Goal: Information Seeking & Learning: Learn about a topic

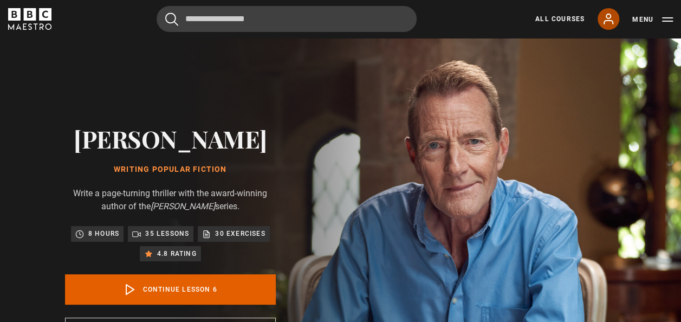
click at [606, 18] on icon at bounding box center [608, 18] width 13 height 13
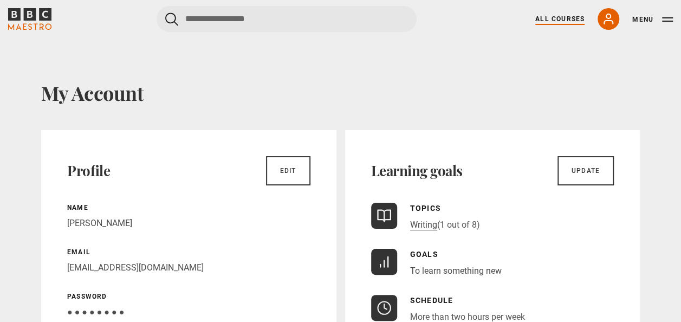
click at [562, 19] on link "All Courses" at bounding box center [559, 19] width 49 height 10
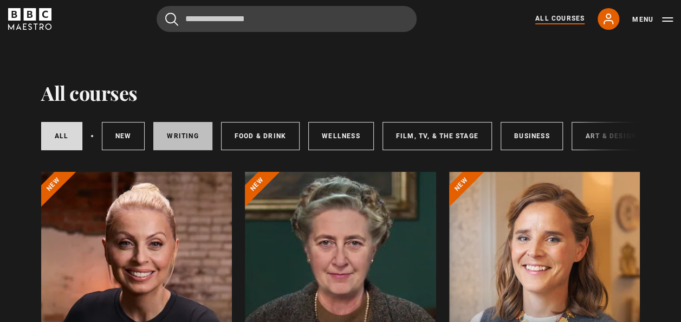
click at [183, 134] on link "Writing" at bounding box center [182, 136] width 59 height 28
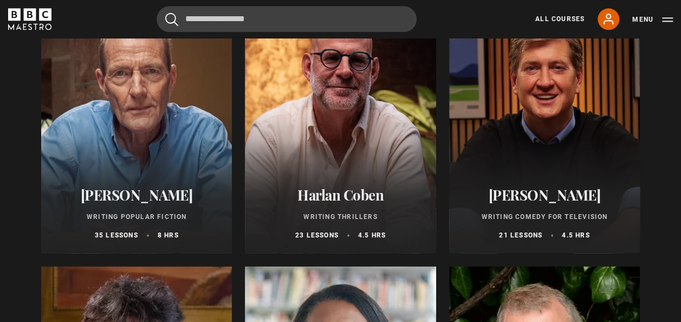
scroll to position [759, 0]
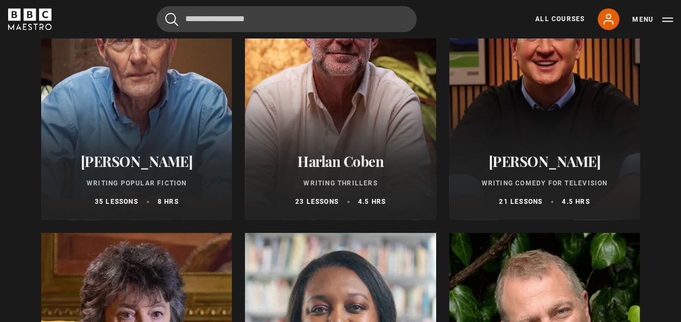
click at [349, 107] on div at bounding box center [340, 89] width 191 height 260
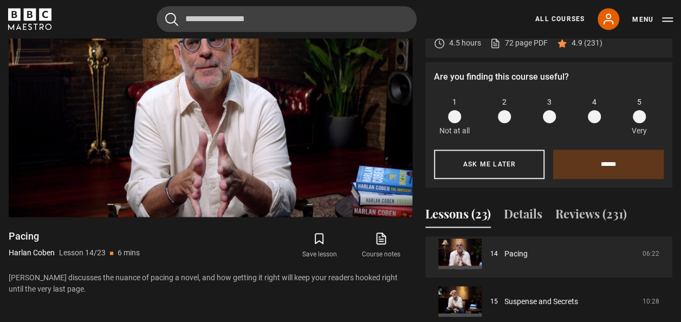
scroll to position [448, 0]
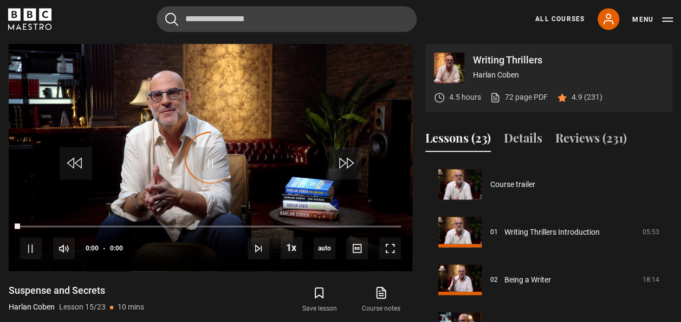
scroll to position [668, 0]
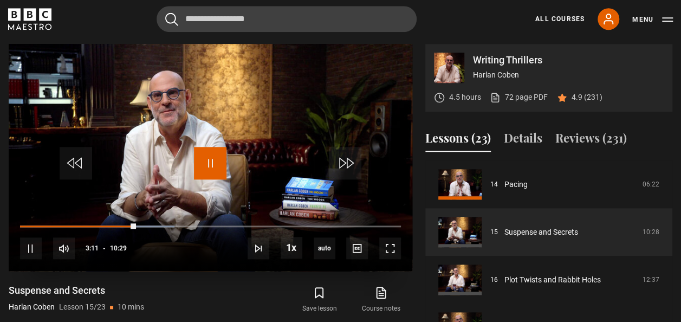
click at [215, 165] on span "Video Player" at bounding box center [210, 163] width 33 height 33
click at [211, 153] on span "Video Player" at bounding box center [210, 163] width 33 height 33
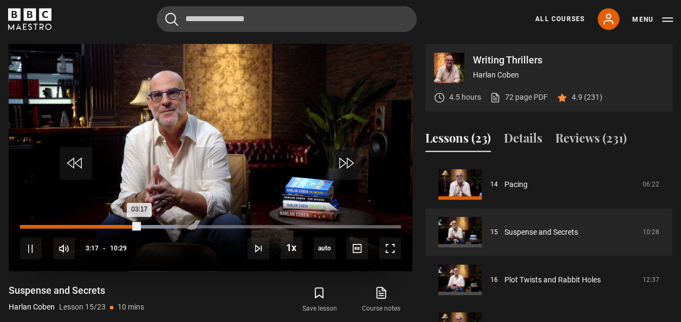
click at [74, 225] on div "Loaded : 41.34% 01:29 03:17" at bounding box center [210, 226] width 381 height 3
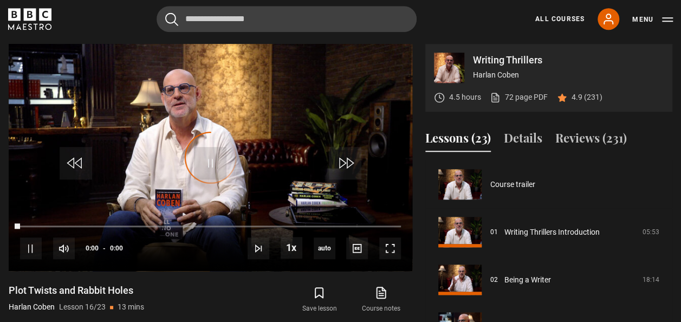
scroll to position [715, 0]
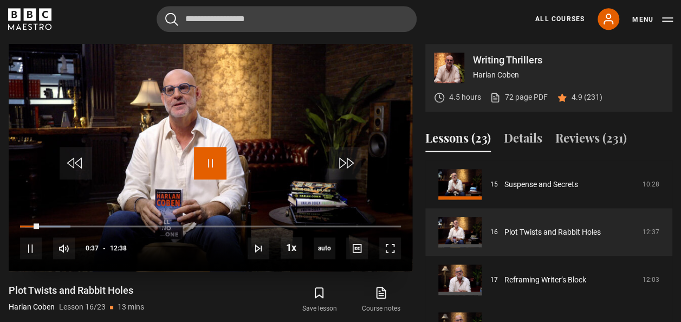
click at [206, 158] on span "Video Player" at bounding box center [210, 163] width 33 height 33
click at [212, 159] on span "Video Player" at bounding box center [210, 163] width 33 height 33
click at [209, 165] on span "Video Player" at bounding box center [210, 163] width 33 height 33
click at [208, 162] on span "Video Player" at bounding box center [210, 163] width 33 height 33
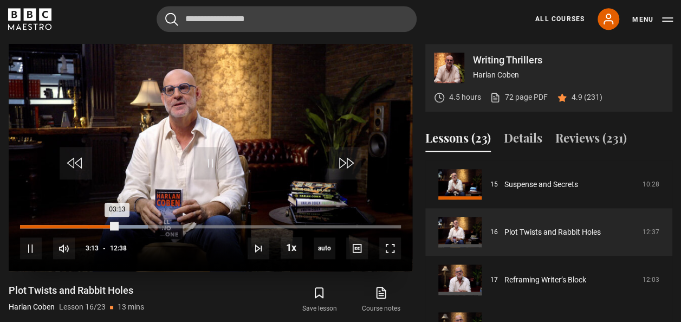
click at [88, 225] on div "02:14" at bounding box center [89, 226] width 2 height 3
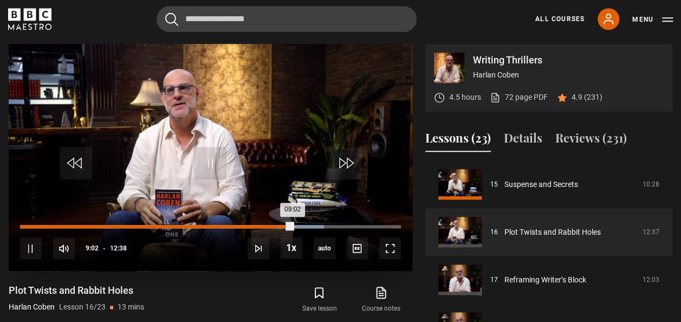
click at [272, 227] on div "Loaded : 79.82% 08:22 09:02" at bounding box center [210, 226] width 381 height 3
click at [248, 226] on div "Loaded : 74.54% 07:35 08:24" at bounding box center [210, 226] width 381 height 3
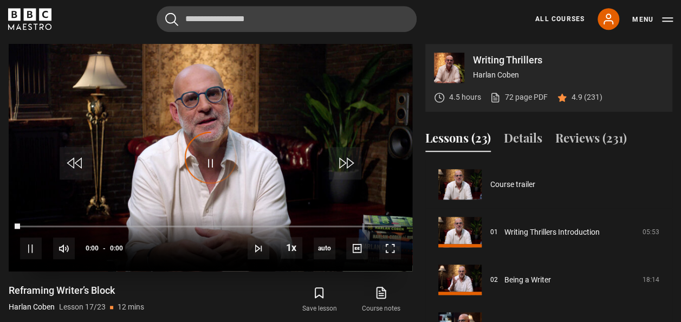
scroll to position [763, 0]
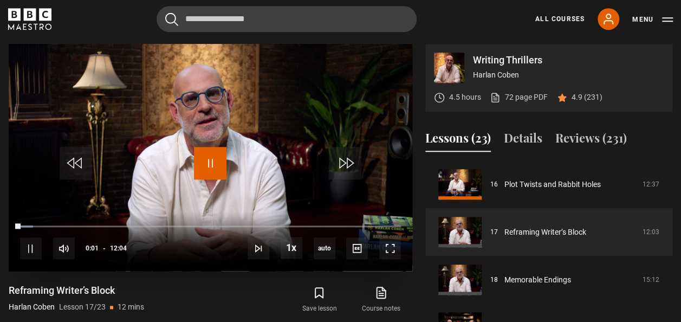
click at [206, 159] on span "Video Player" at bounding box center [210, 163] width 33 height 33
click at [209, 155] on span "Video Player" at bounding box center [210, 163] width 33 height 33
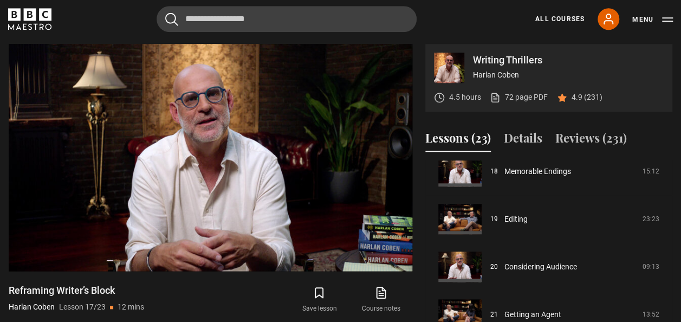
scroll to position [817, 0]
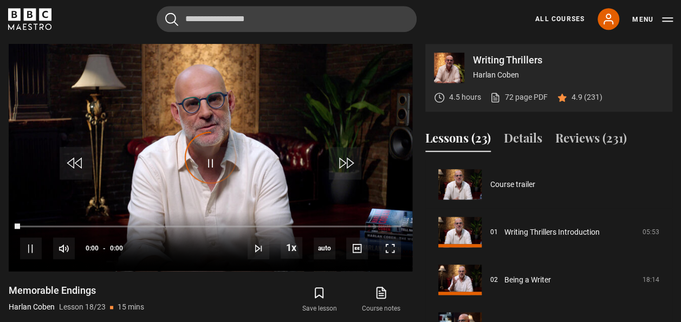
scroll to position [811, 0]
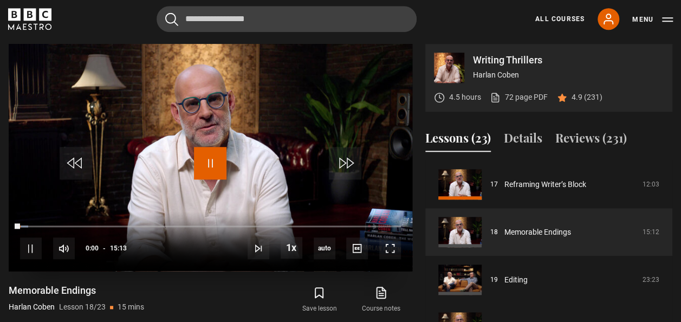
click at [211, 154] on span "Video Player" at bounding box center [210, 163] width 33 height 33
click at [205, 161] on span "Video Player" at bounding box center [210, 163] width 33 height 33
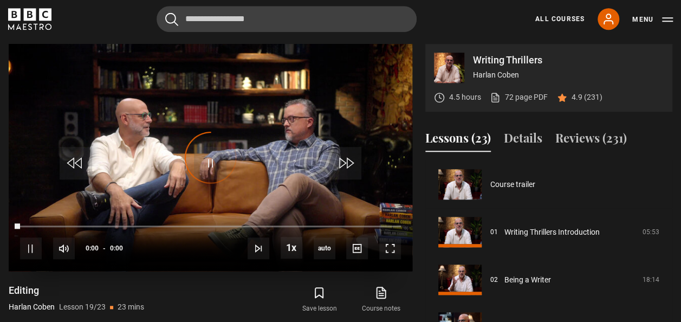
scroll to position [858, 0]
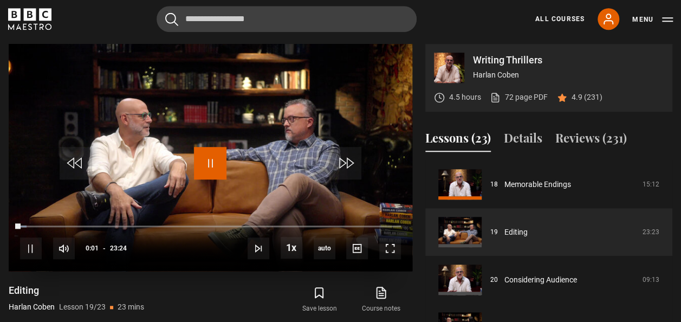
click at [203, 160] on span "Video Player" at bounding box center [210, 163] width 33 height 33
